Goal: Information Seeking & Learning: Learn about a topic

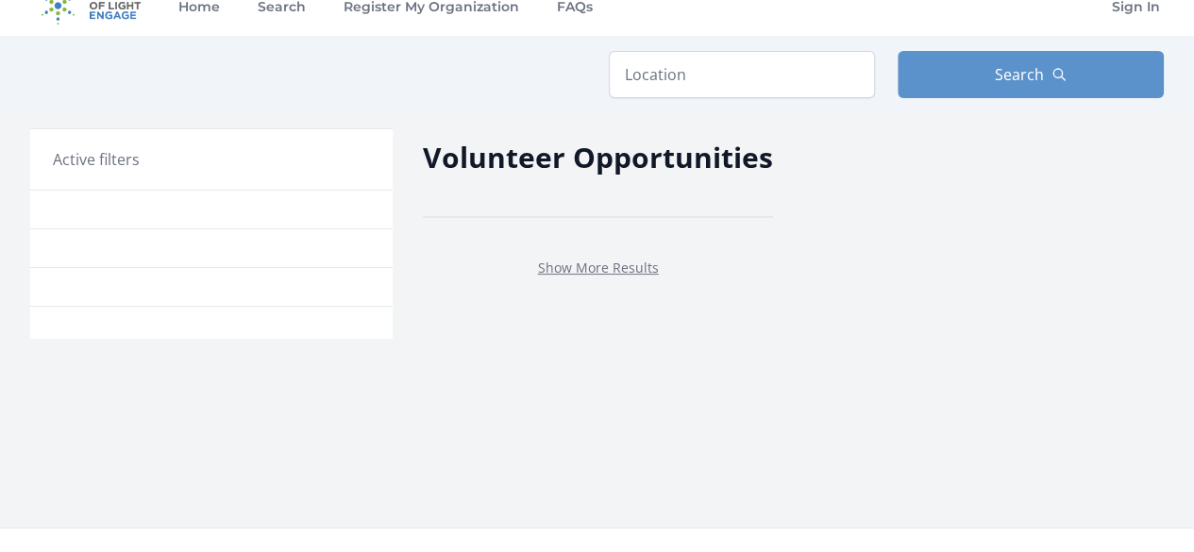
scroll to position [25, 0]
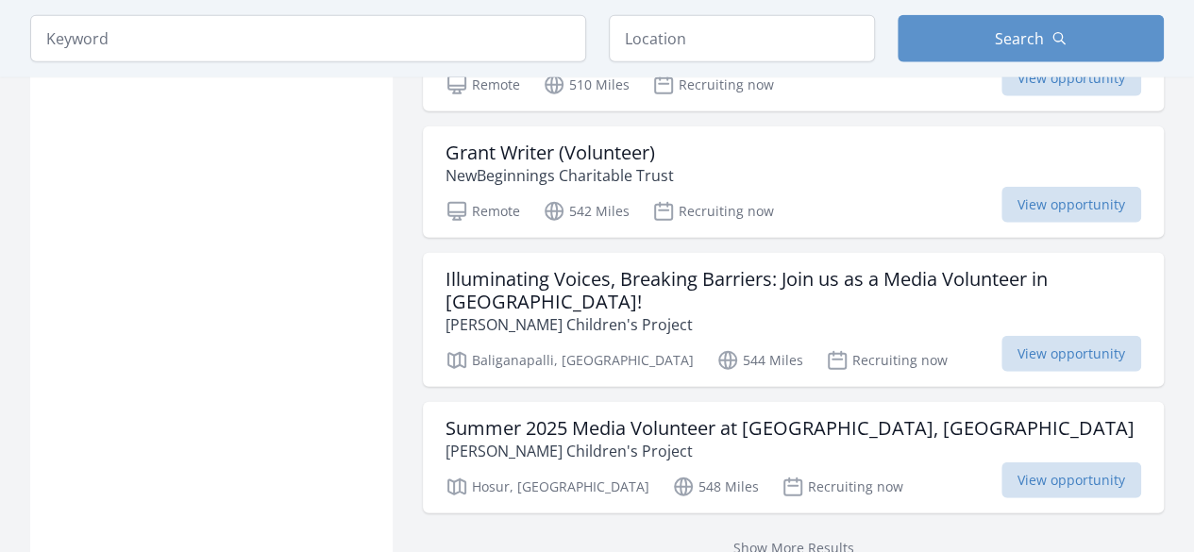
scroll to position [2323, 0]
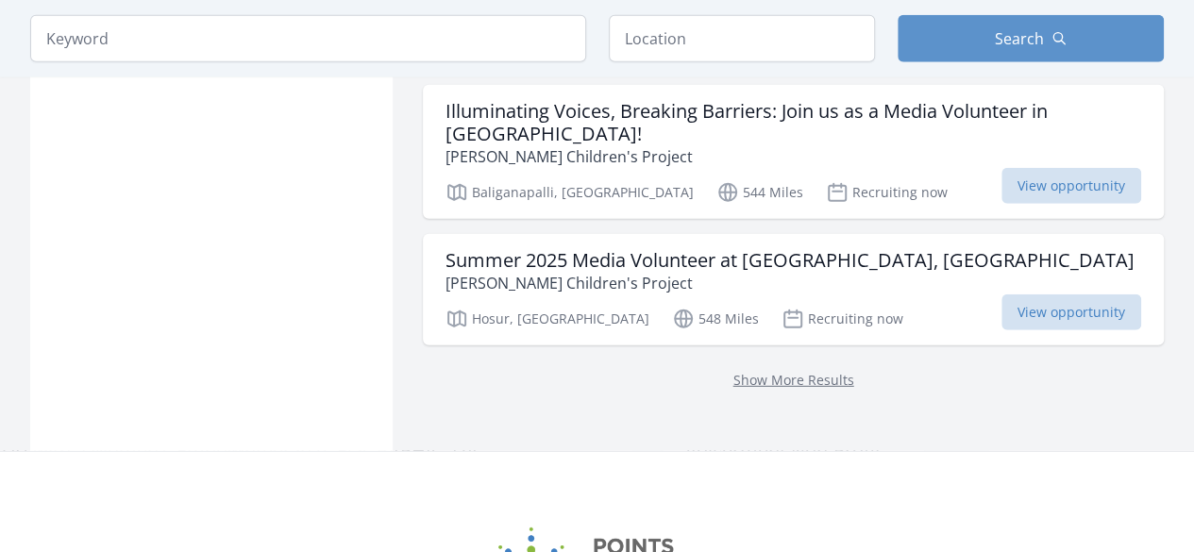
scroll to position [2492, 0]
click at [802, 369] on link "Show More Results" at bounding box center [793, 378] width 121 height 18
click at [742, 369] on link "Show More Results" at bounding box center [793, 378] width 121 height 18
click at [779, 369] on link "Show More Results" at bounding box center [793, 378] width 121 height 18
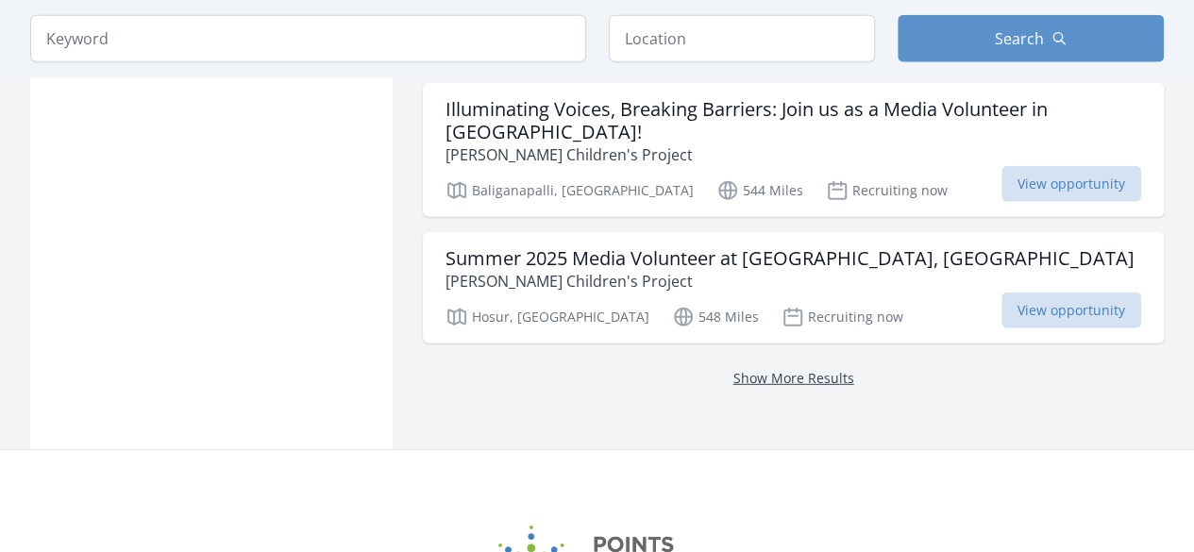
click at [779, 369] on link "Show More Results" at bounding box center [793, 378] width 121 height 18
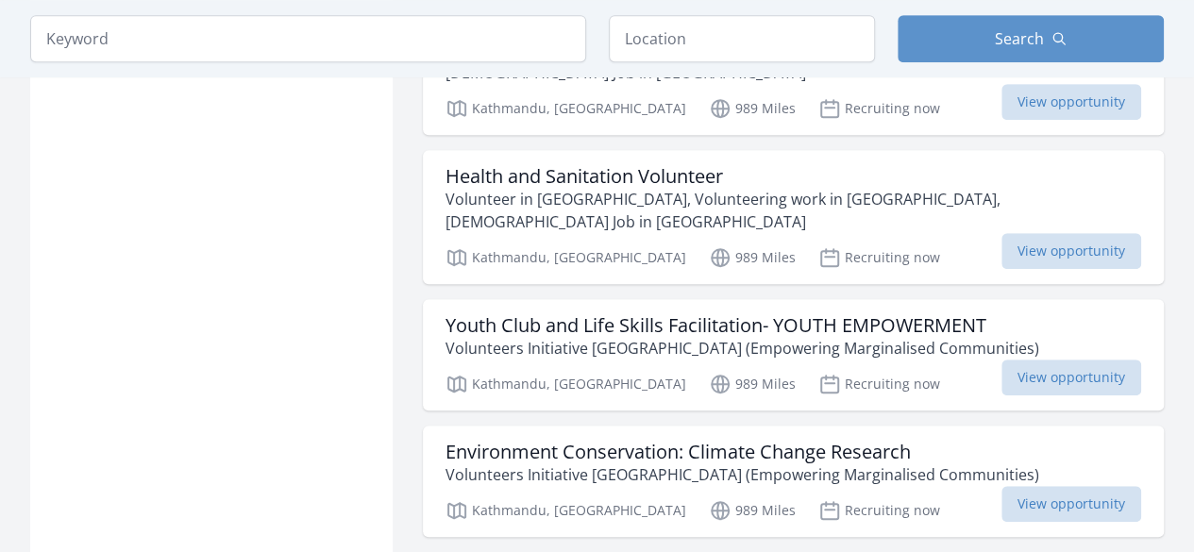
scroll to position [7630, 0]
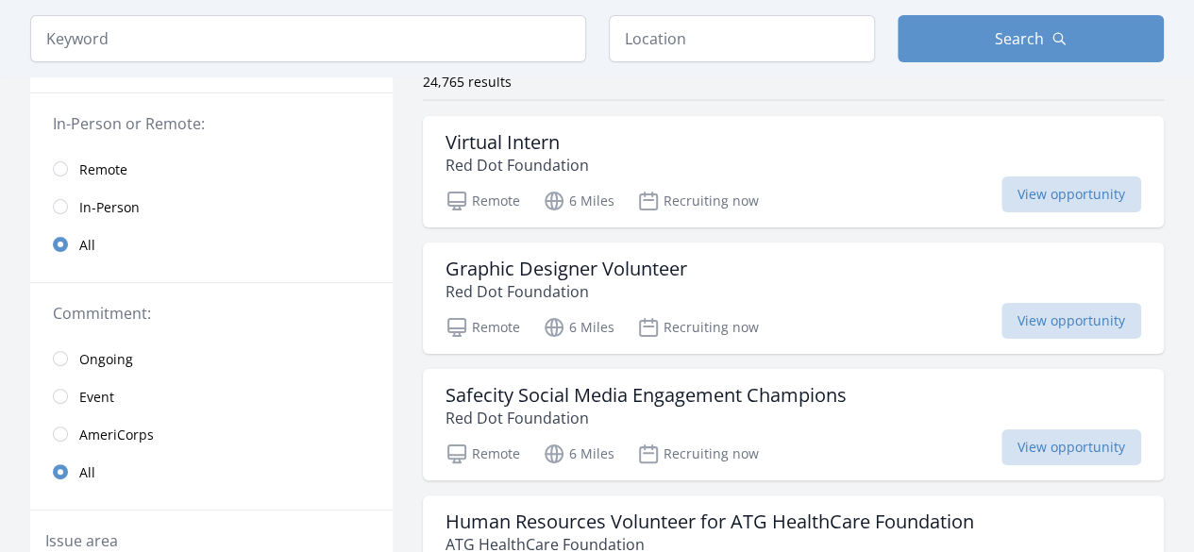
scroll to position [161, 0]
click at [1093, 178] on span "View opportunity" at bounding box center [1071, 194] width 140 height 36
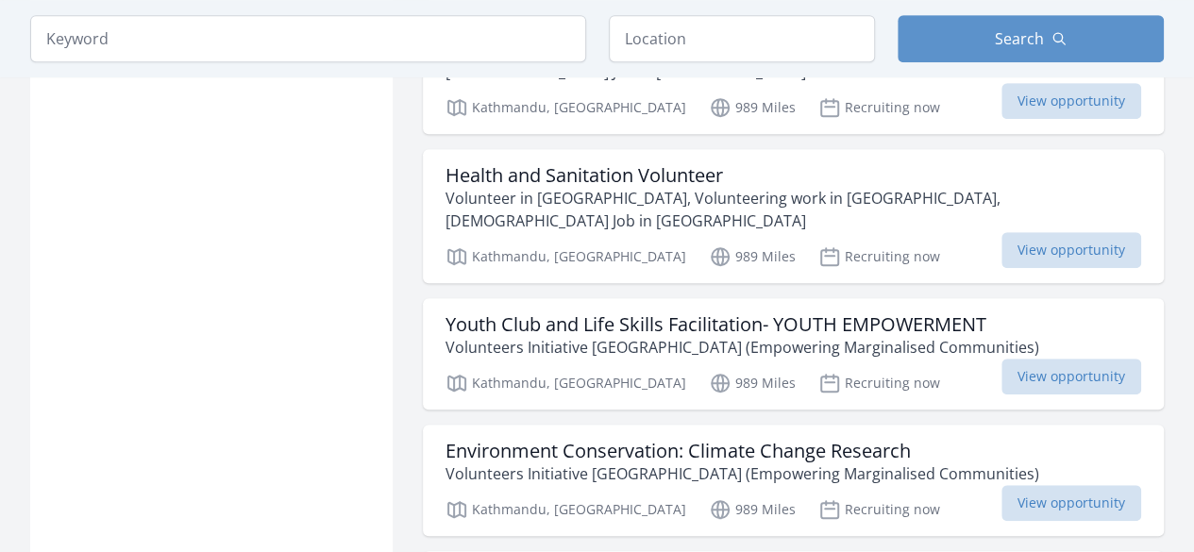
scroll to position [161, 0]
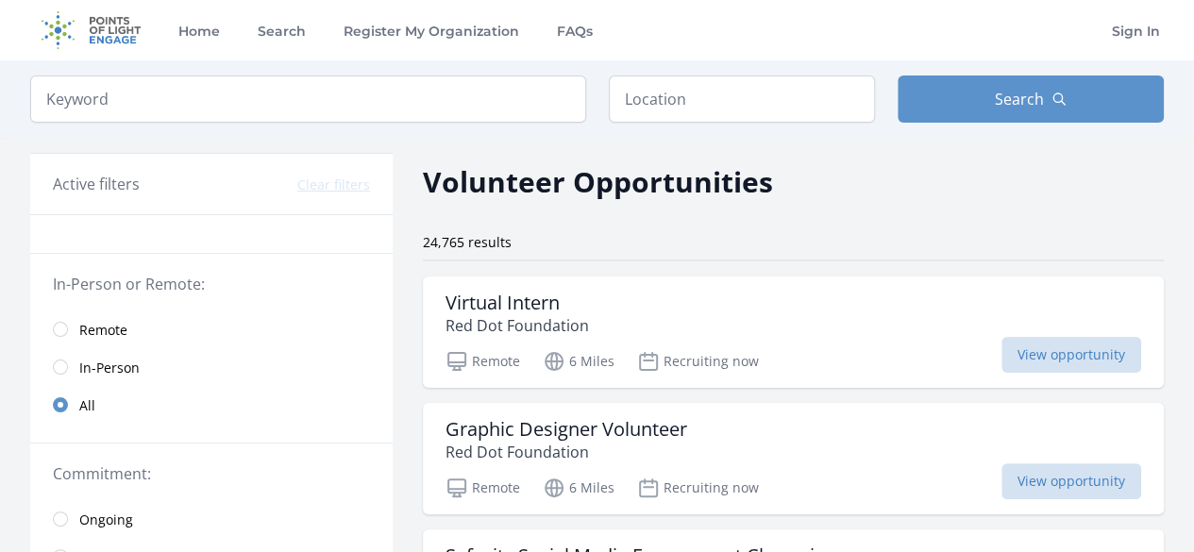
click at [716, 194] on h2 "Volunteer Opportunities" at bounding box center [598, 181] width 350 height 42
click at [1040, 347] on span "View opportunity" at bounding box center [1071, 355] width 140 height 36
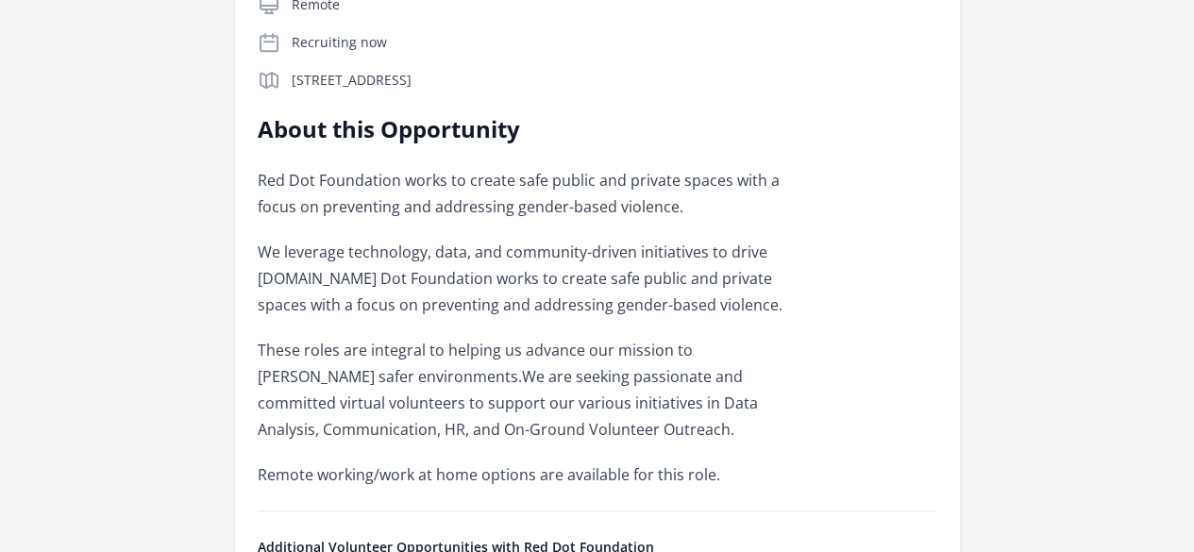
scroll to position [417, 0]
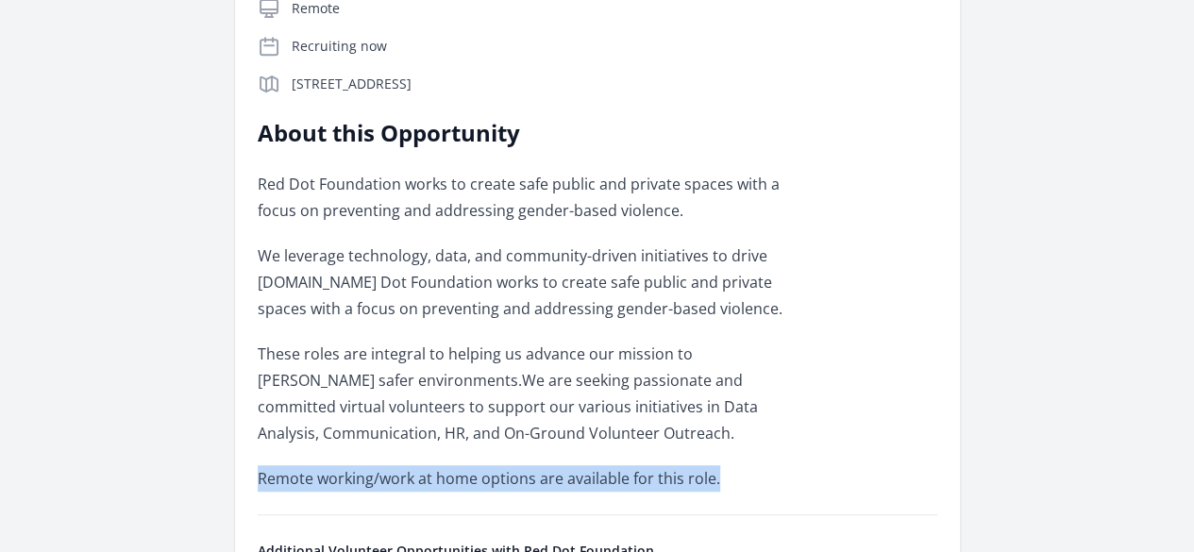
drag, startPoint x: 373, startPoint y: 296, endPoint x: 847, endPoint y: 286, distance: 474.8
click at [847, 286] on div "Opportunity Details Ongoing Remote Recruiting now [STREET_ADDRESS]" at bounding box center [597, 366] width 679 height 875
click at [810, 465] on p "Remote working/work at home options are available for this role." at bounding box center [534, 478] width 552 height 26
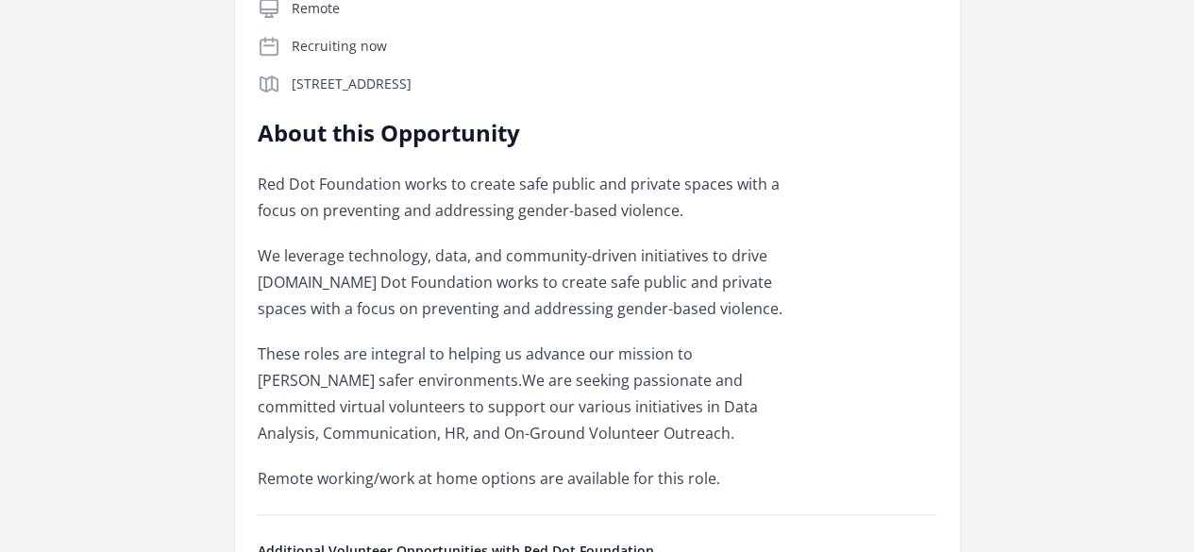
scroll to position [0, 0]
